Goal: Contribute content

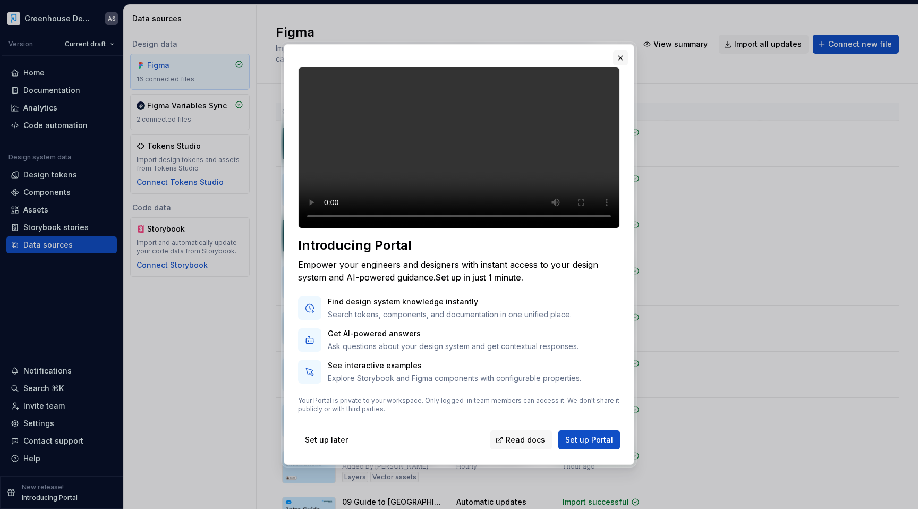
click at [621, 50] on button "button" at bounding box center [620, 57] width 15 height 15
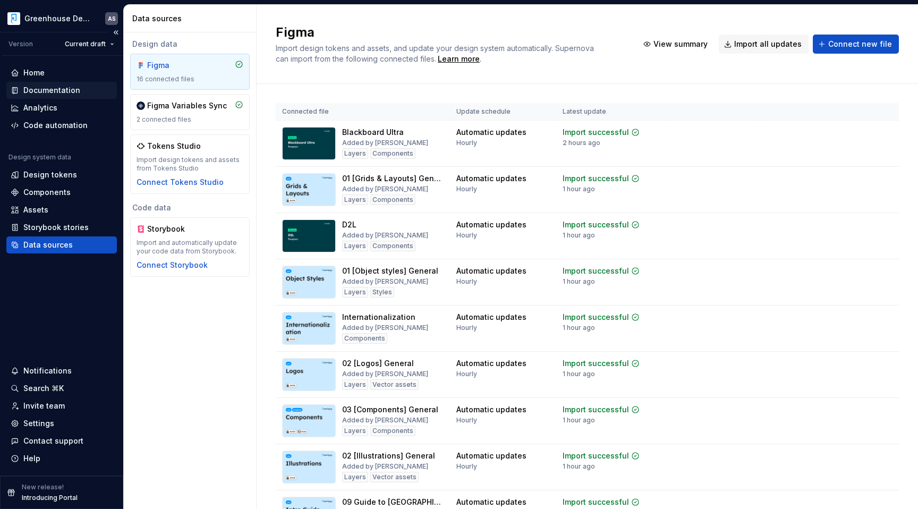
click at [54, 91] on div "Documentation" at bounding box center [51, 90] width 57 height 11
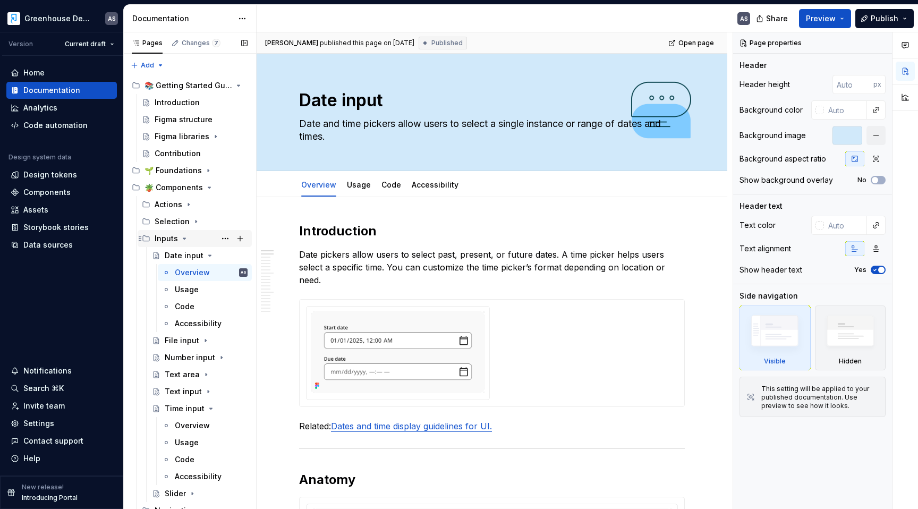
click at [183, 239] on icon "Page tree" at bounding box center [184, 238] width 3 height 1
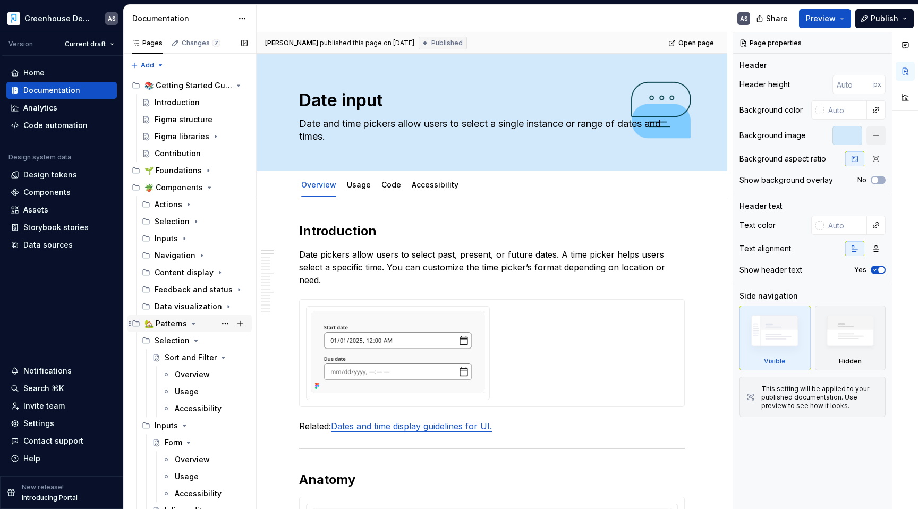
click at [191, 325] on icon "Page tree" at bounding box center [193, 323] width 9 height 9
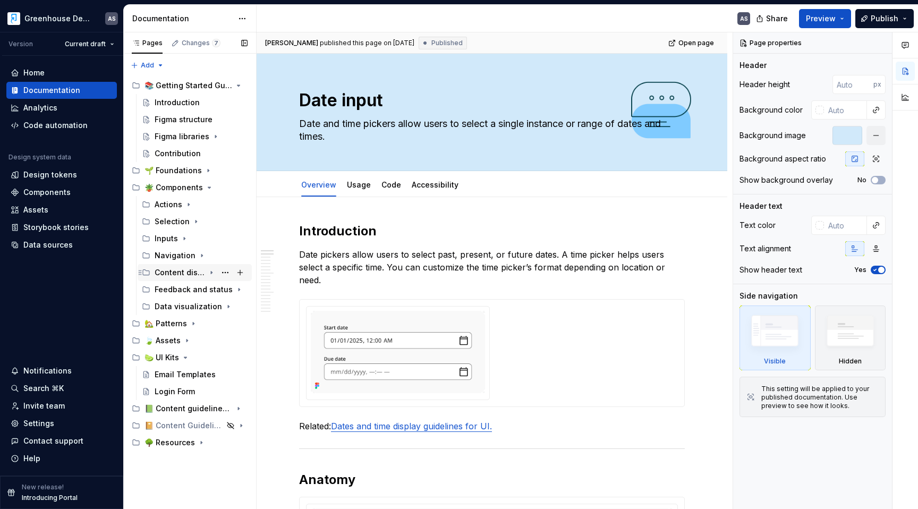
click at [213, 274] on icon "Page tree" at bounding box center [211, 272] width 9 height 9
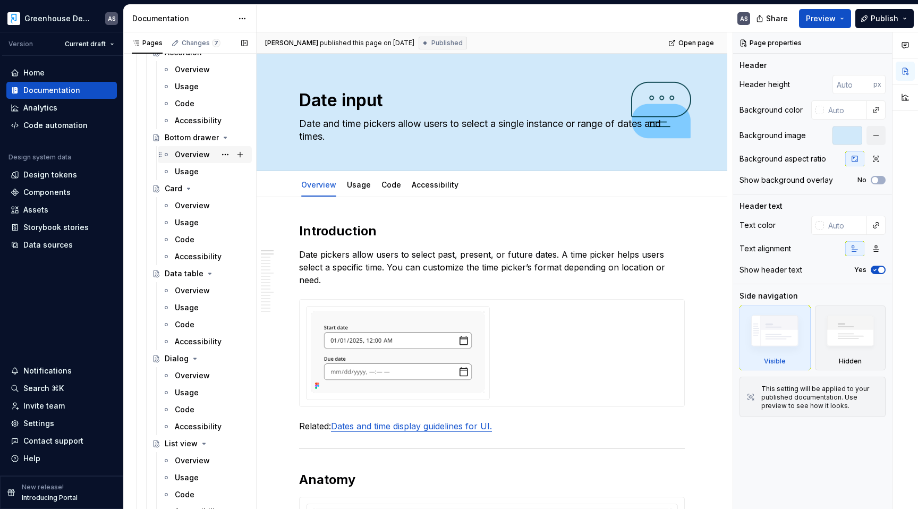
scroll to position [241, 0]
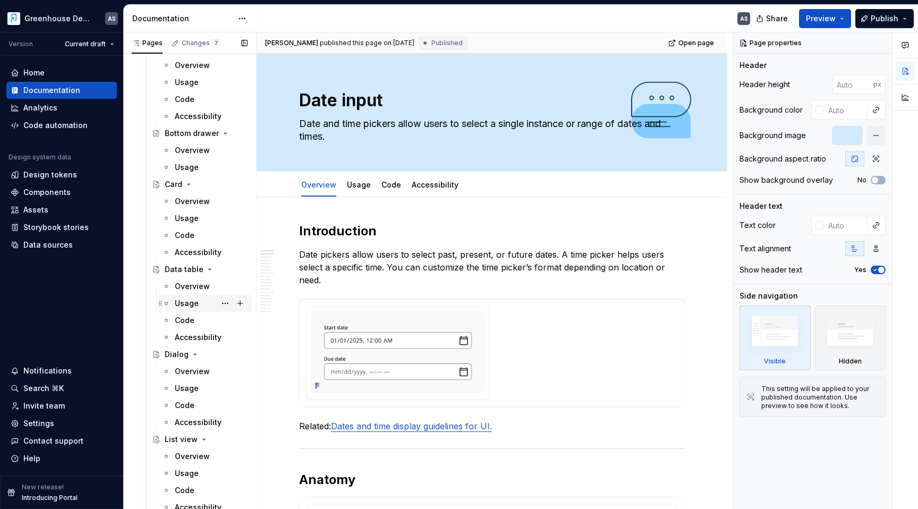
click at [183, 304] on div "Usage" at bounding box center [187, 303] width 24 height 11
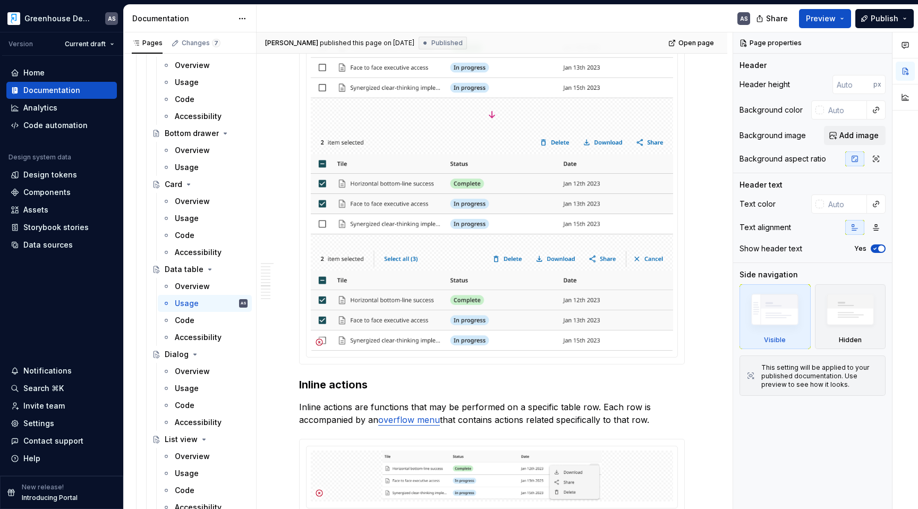
scroll to position [1298, 0]
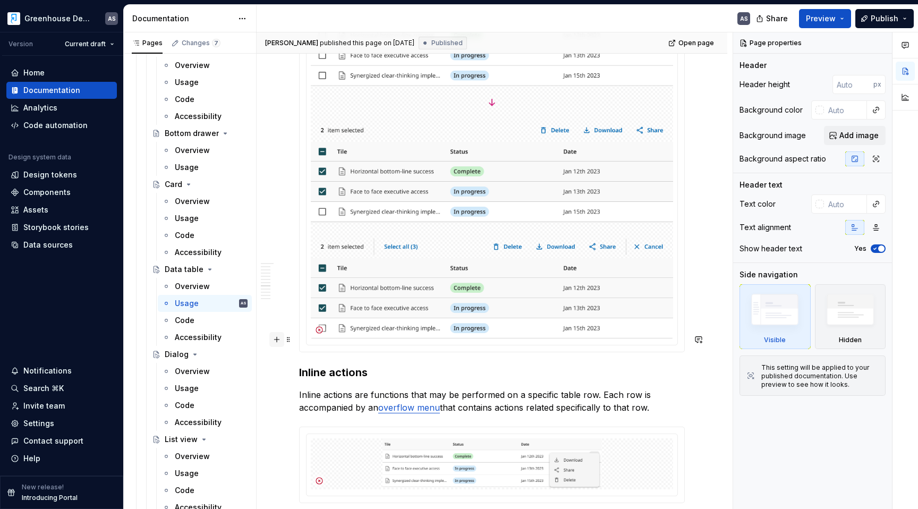
click at [277, 343] on button "button" at bounding box center [276, 339] width 15 height 15
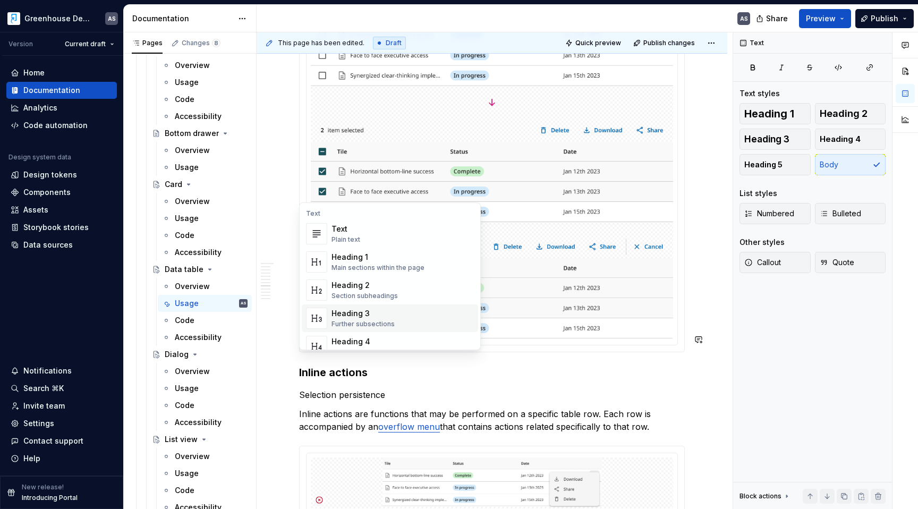
click at [370, 318] on div "Heading 3" at bounding box center [363, 313] width 63 height 11
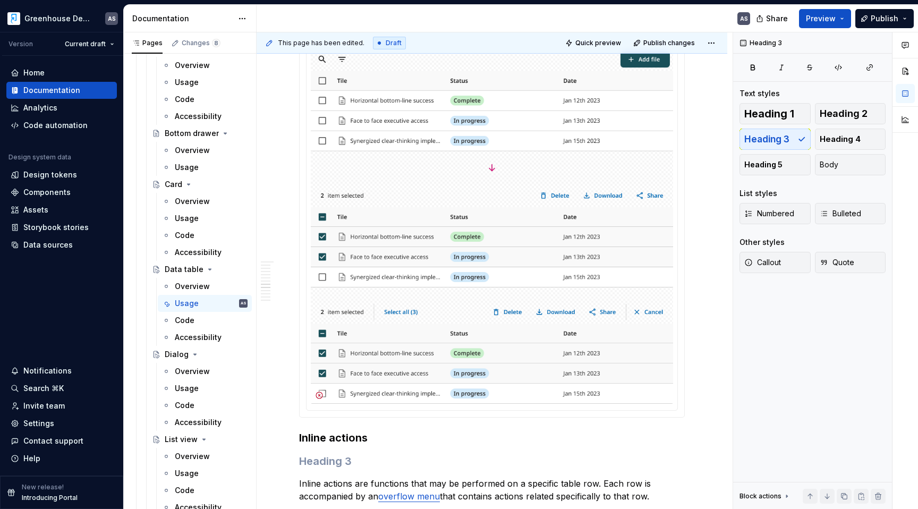
scroll to position [0, 0]
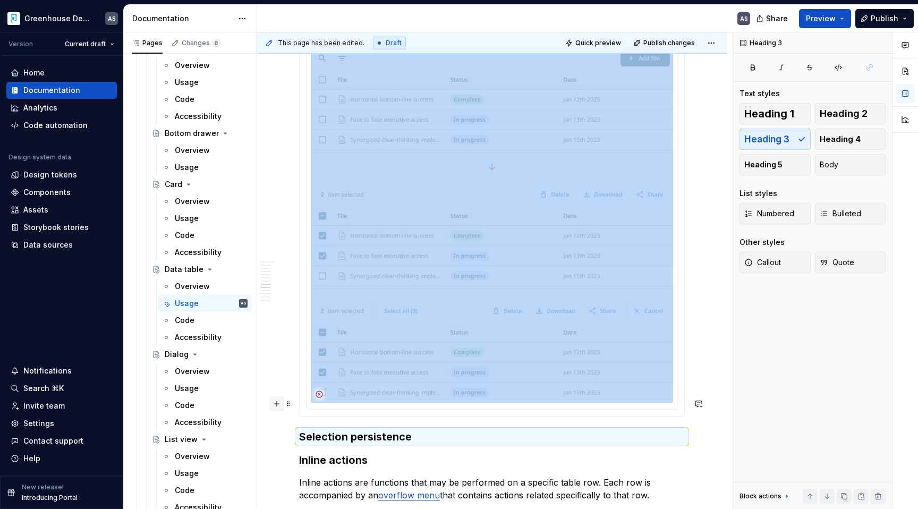
click at [277, 405] on button "button" at bounding box center [276, 403] width 15 height 15
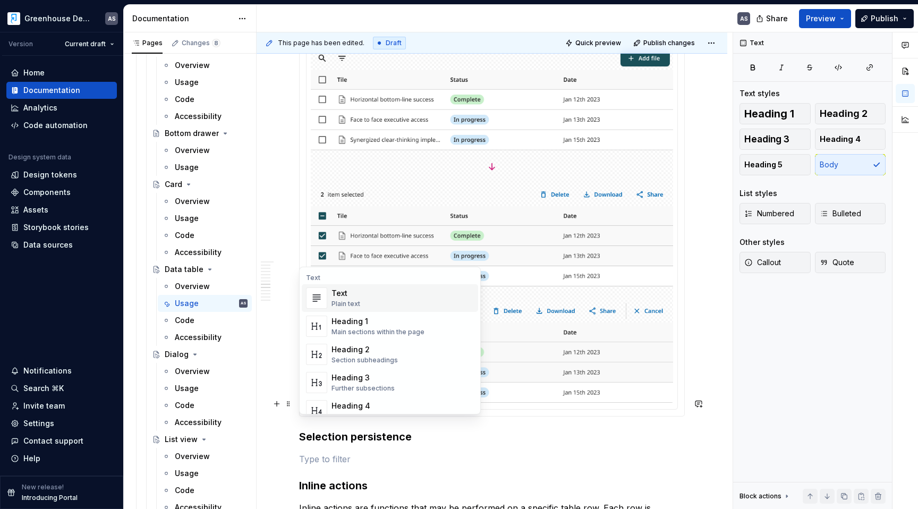
click at [330, 453] on p "To enrich screen reader interactions, please activate Accessibility in Grammarl…" at bounding box center [492, 459] width 386 height 13
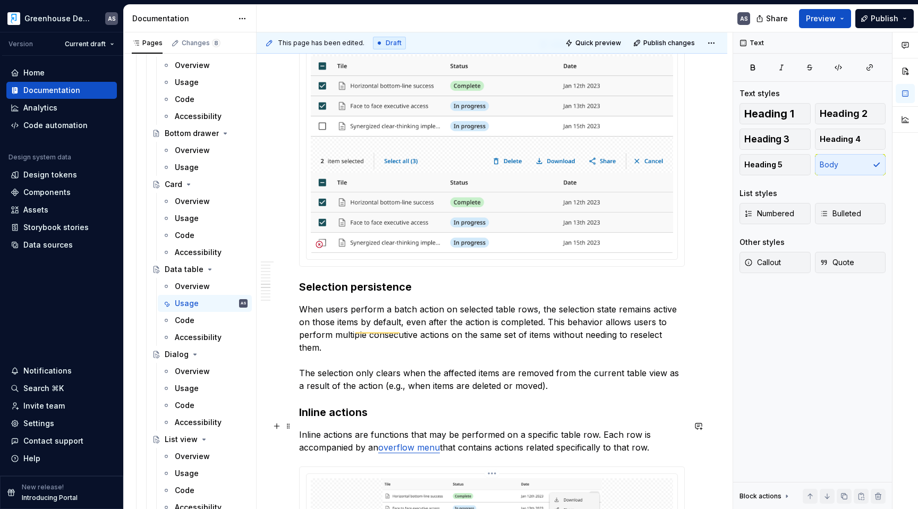
scroll to position [1387, 0]
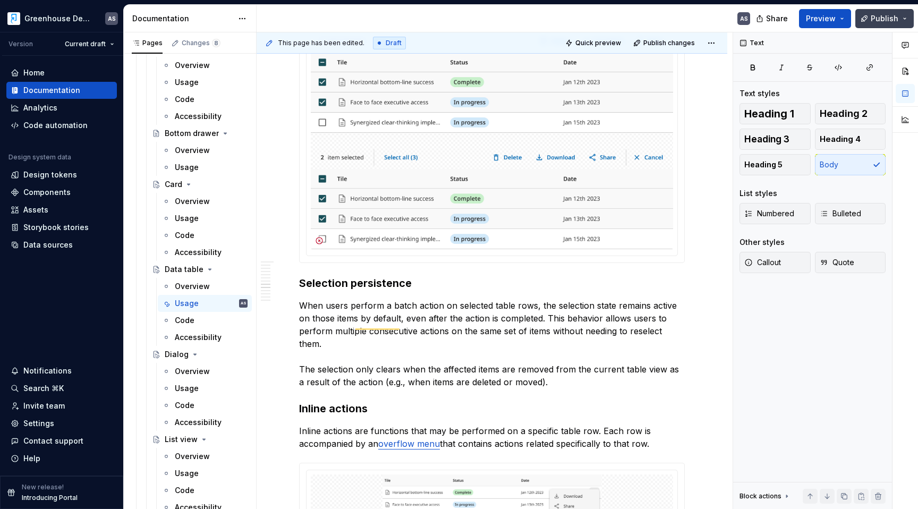
click at [878, 13] on span "Publish" at bounding box center [885, 18] width 28 height 11
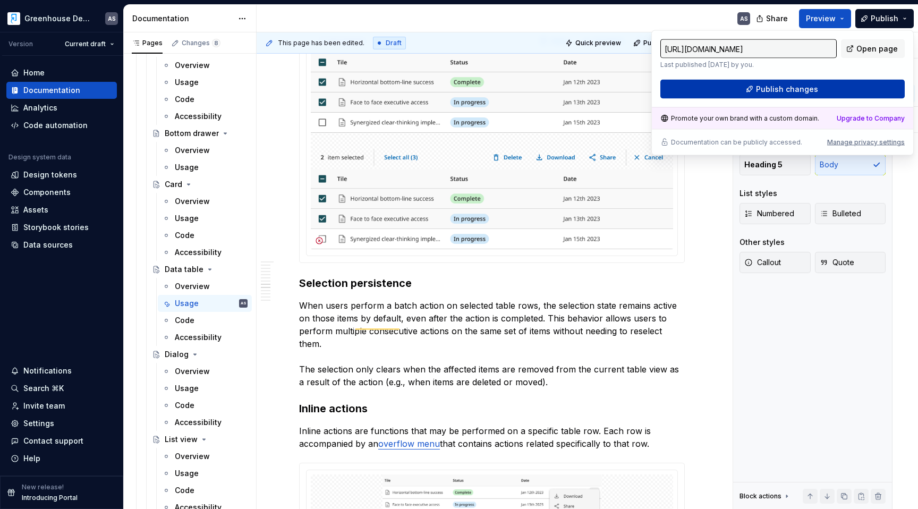
click at [788, 89] on span "Publish changes" at bounding box center [787, 89] width 62 height 11
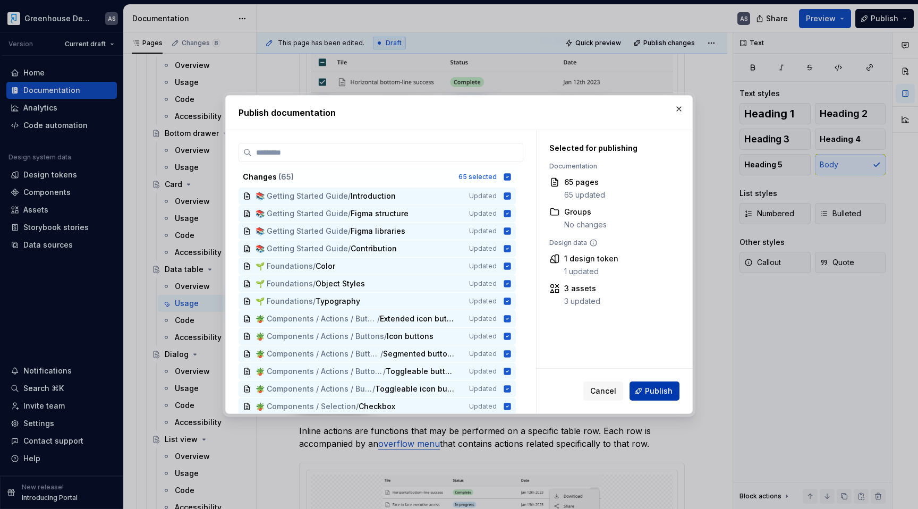
click at [665, 391] on span "Publish" at bounding box center [659, 391] width 28 height 11
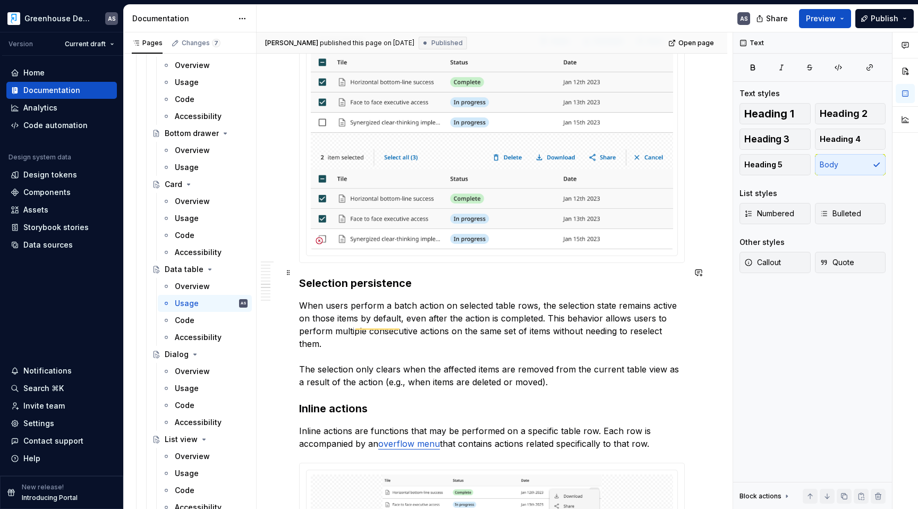
type textarea "*"
